Goal: Navigation & Orientation: Find specific page/section

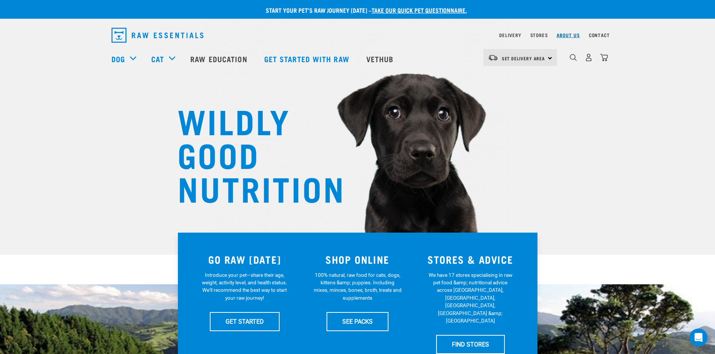
click at [576, 35] on link "About Us" at bounding box center [567, 35] width 23 height 3
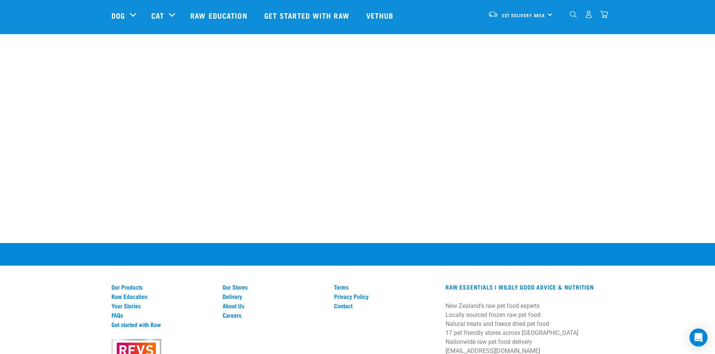
scroll to position [1051, 0]
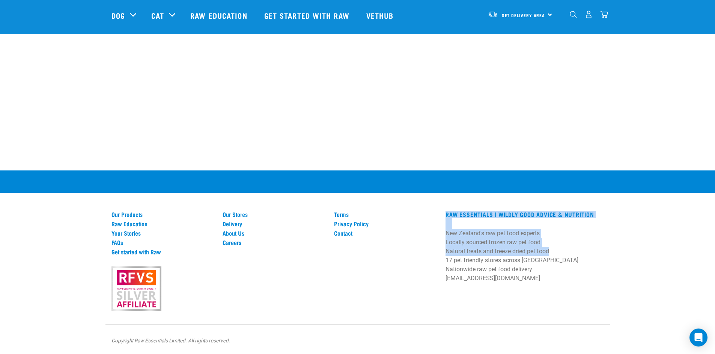
drag, startPoint x: 440, startPoint y: 234, endPoint x: 545, endPoint y: 252, distance: 106.6
click at [545, 252] on div "Our Products Raw Education Your Stories FAQs Get started with Raw Our Stores De…" at bounding box center [357, 263] width 501 height 95
click at [245, 214] on link "Our Stores" at bounding box center [273, 214] width 102 height 7
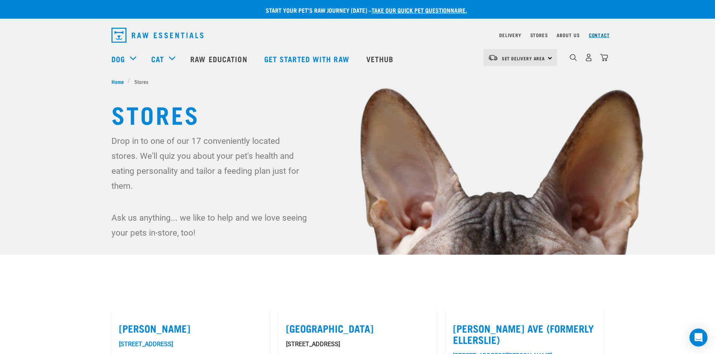
click at [593, 36] on link "Contact" at bounding box center [599, 35] width 21 height 3
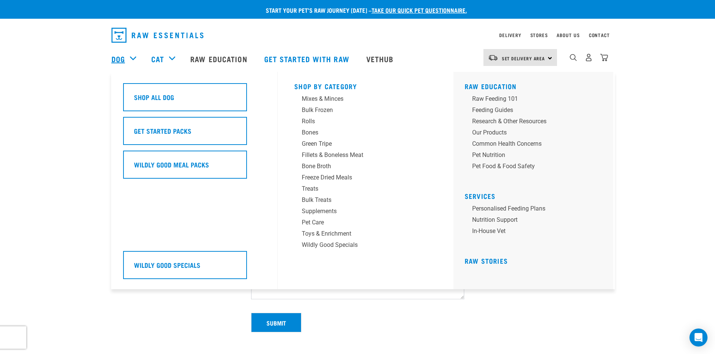
click at [125, 59] on link "Dog" at bounding box center [118, 58] width 14 height 11
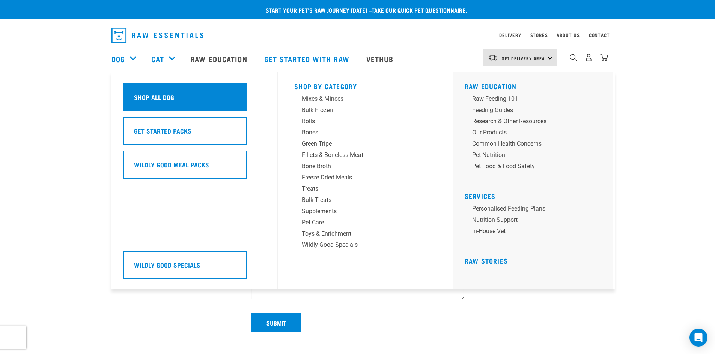
click at [154, 98] on h5 "Shop All Dog" at bounding box center [154, 97] width 40 height 10
